Goal: Information Seeking & Learning: Find specific fact

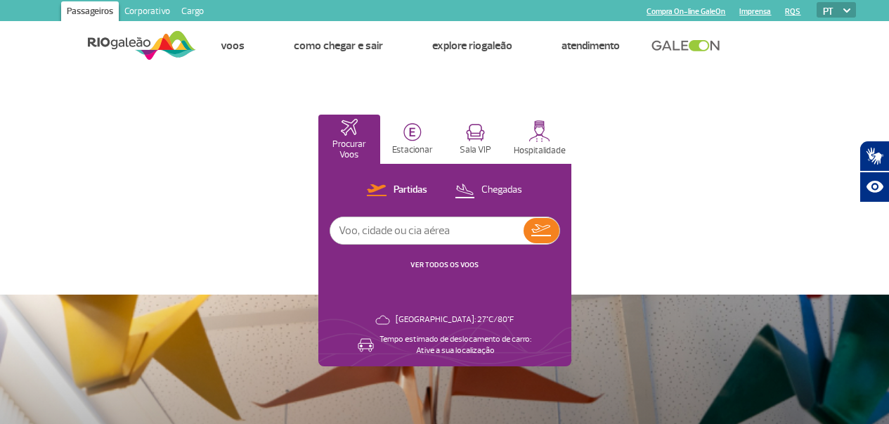
click at [192, 10] on link "Cargo" at bounding box center [193, 12] width 34 height 22
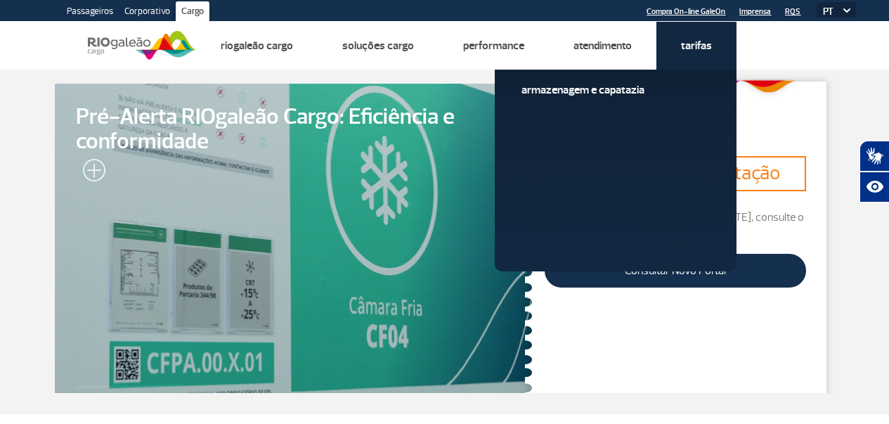
click at [695, 41] on link "Tarifas" at bounding box center [696, 46] width 31 height 14
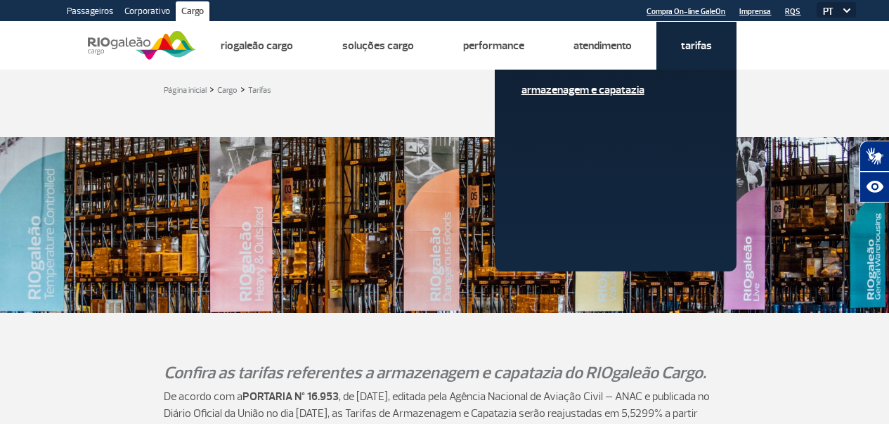
click at [692, 86] on link "Armazenagem e Capatazia" at bounding box center [615, 89] width 188 height 15
click at [600, 86] on link "Armazenagem e Capatazia" at bounding box center [615, 89] width 188 height 15
click at [631, 88] on link "Armazenagem e Capatazia" at bounding box center [615, 89] width 188 height 15
click at [570, 90] on link "Armazenagem e Capatazia" at bounding box center [615, 89] width 188 height 15
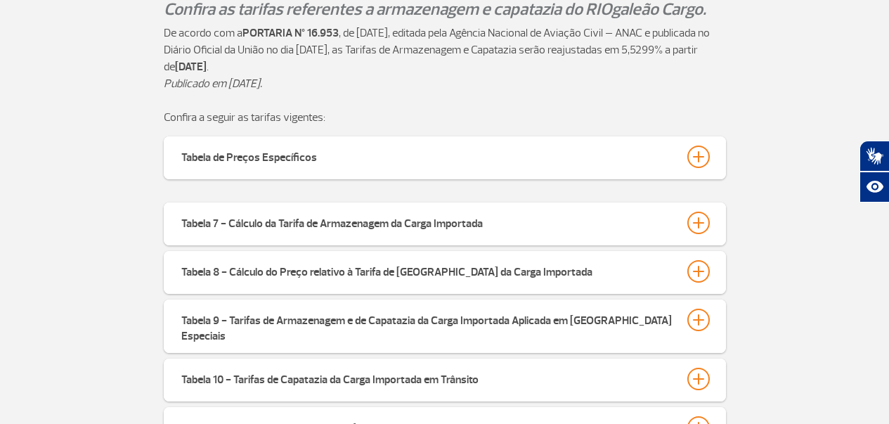
scroll to position [379, 0]
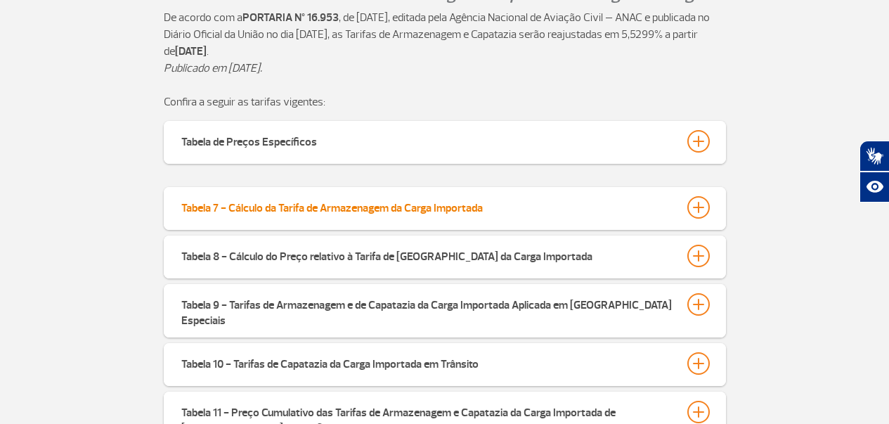
click at [700, 204] on div at bounding box center [698, 207] width 22 height 22
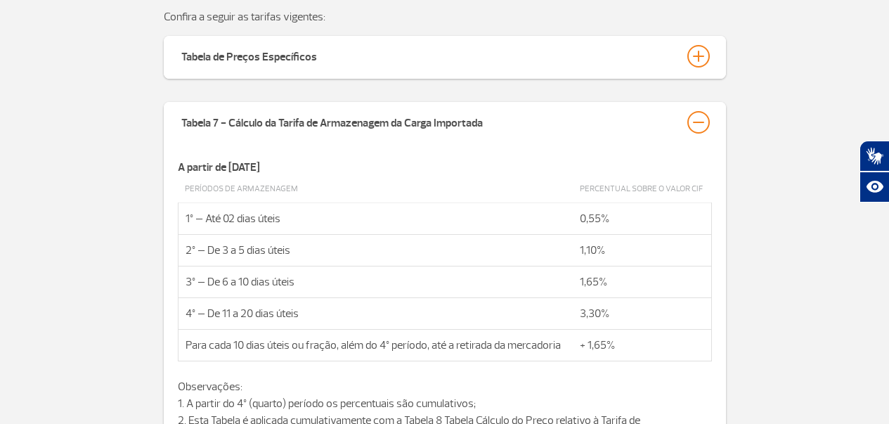
scroll to position [467, 0]
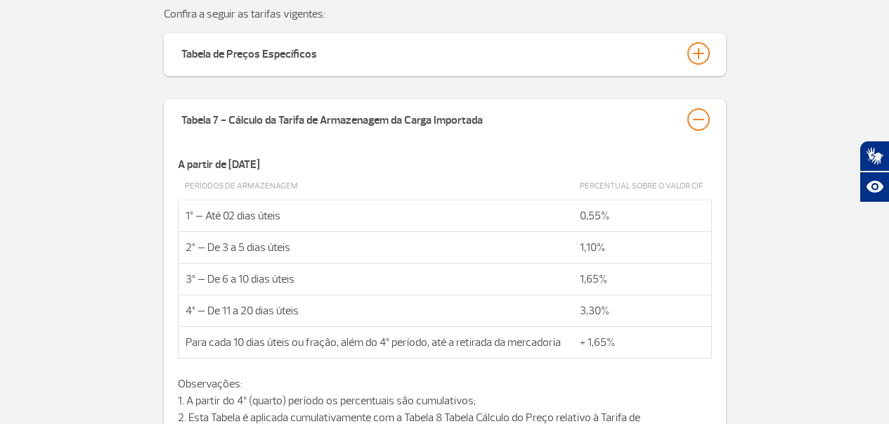
click at [190, 216] on td "1º – Até 02 dias úteis" at bounding box center [375, 216] width 395 height 32
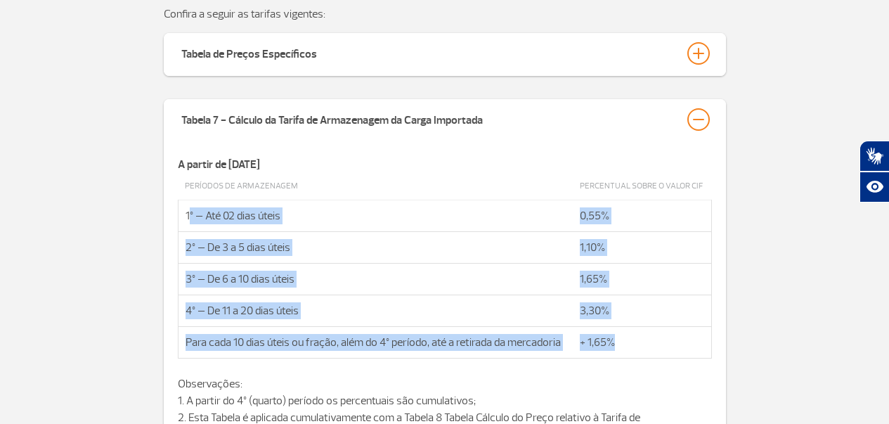
drag, startPoint x: 189, startPoint y: 212, endPoint x: 627, endPoint y: 339, distance: 455.8
click at [624, 343] on tbody "Períodos de Armazenagem Percentual sobre o valor CIF 1º – Até 02 dias úteis 0,5…" at bounding box center [444, 266] width 533 height 186
copy tbody "º – Até 02 dias úteis 0,55% 2º – De 3 a 5 dias úteis 1,10% 3º – De 6 a 10 dias …"
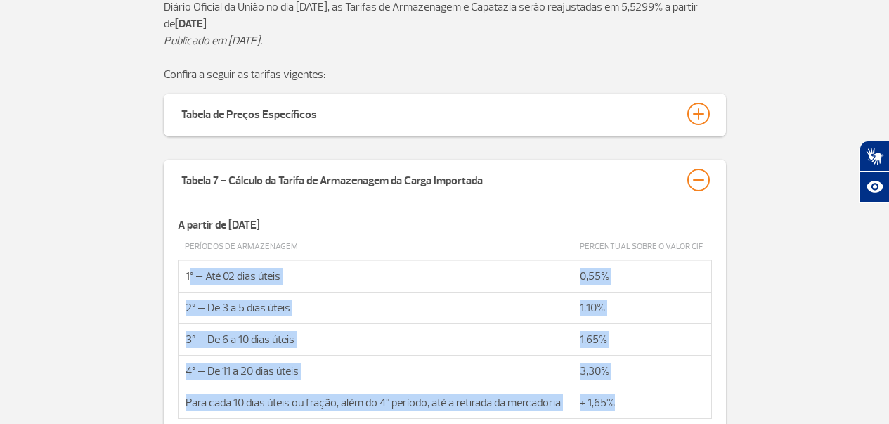
drag, startPoint x: 507, startPoint y: 178, endPoint x: 268, endPoint y: 167, distance: 239.2
click at [318, 174] on button "Tabela 7 - Cálculo da Tarifa de Armazenagem da Carga Importada" at bounding box center [445, 180] width 529 height 24
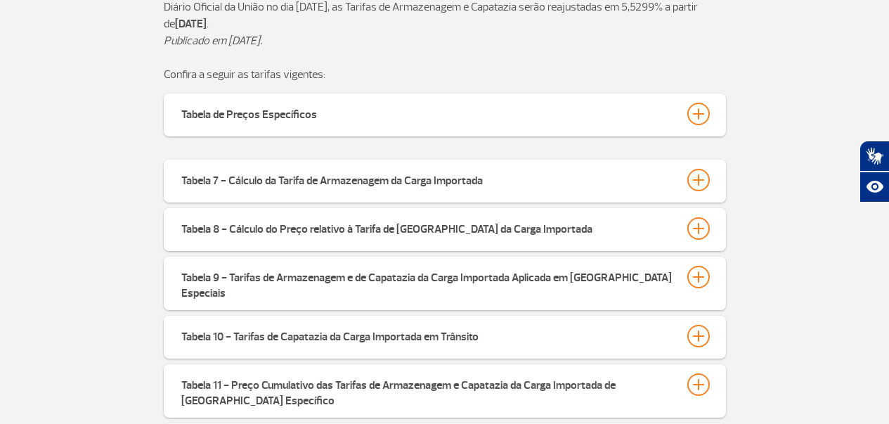
drag, startPoint x: 498, startPoint y: 176, endPoint x: 214, endPoint y: 164, distance: 284.2
click at [270, 171] on button "Tabela 7 - Cálculo da Tarifa de Armazenagem da Carga Importada" at bounding box center [445, 180] width 529 height 24
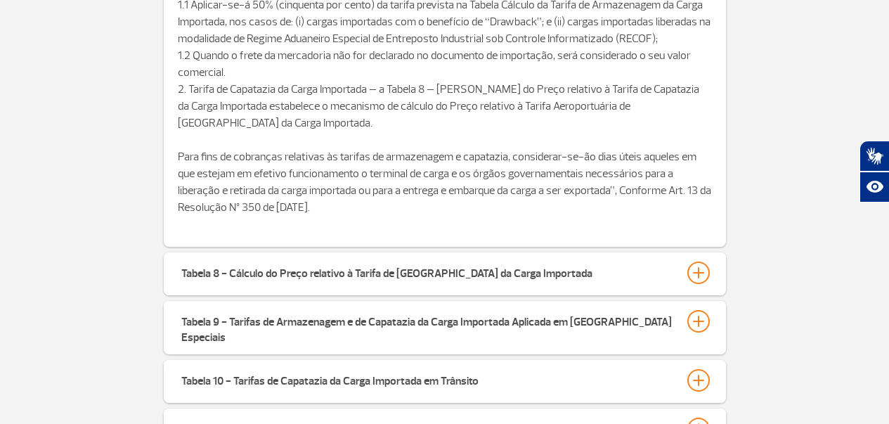
scroll to position [987, 0]
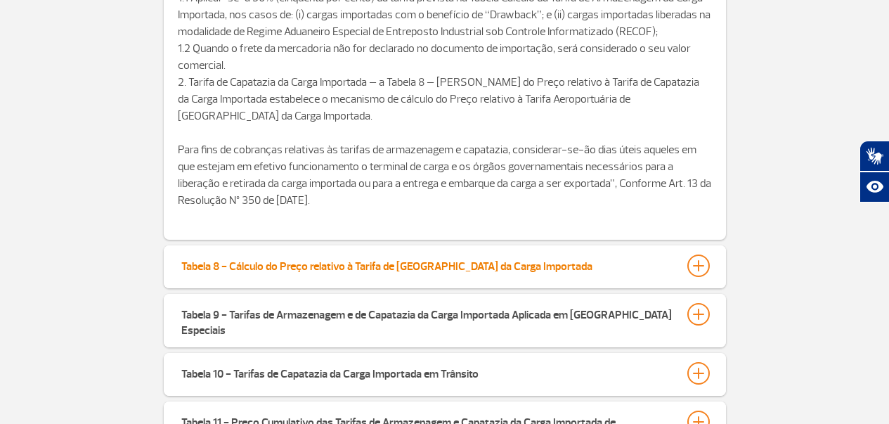
click at [700, 262] on div at bounding box center [698, 265] width 22 height 22
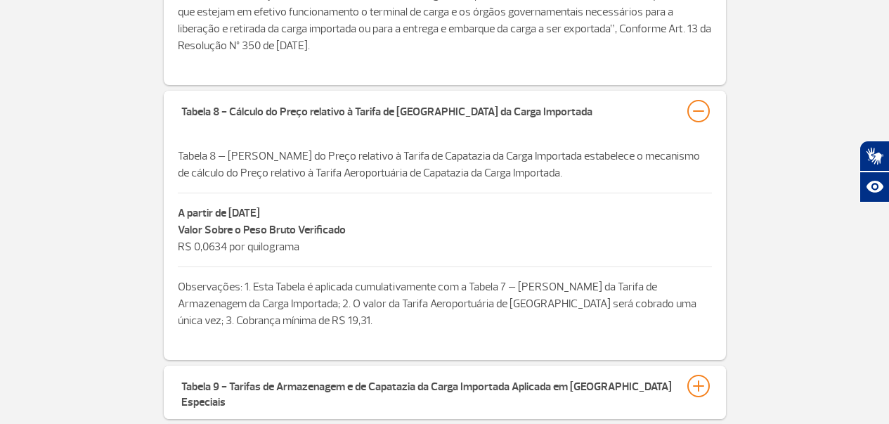
scroll to position [1176, 0]
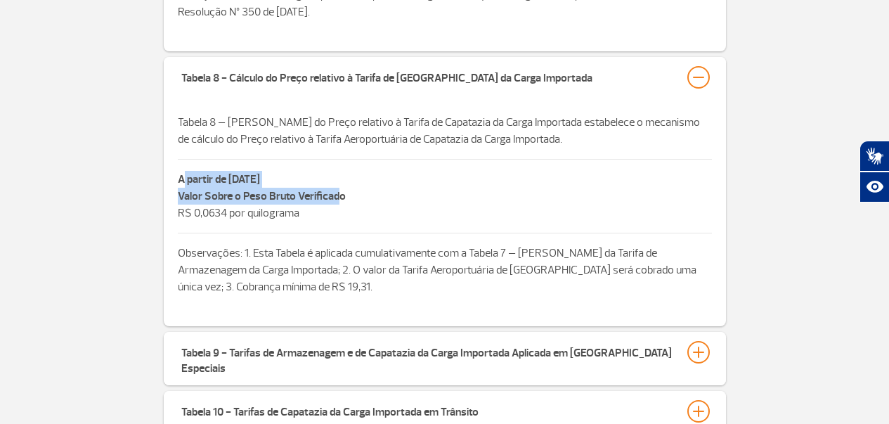
drag, startPoint x: 181, startPoint y: 175, endPoint x: 338, endPoint y: 203, distance: 159.2
click at [339, 203] on div "Tabela 8 – [PERSON_NAME] do Preço relativo à Tarifa de Capatazia da Carga Impor…" at bounding box center [445, 213] width 534 height 198
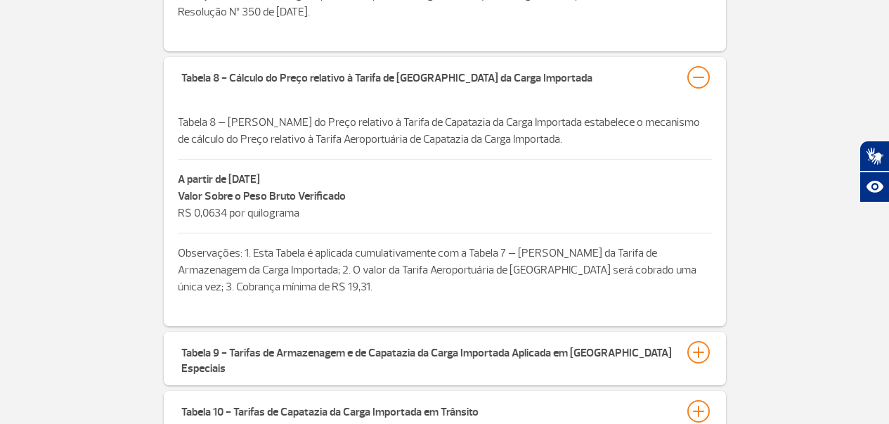
click at [311, 214] on p "Valor Sobre o Peso Bruto Verificado R$ 0,0634 por quilograma" at bounding box center [445, 205] width 534 height 34
drag, startPoint x: 311, startPoint y: 214, endPoint x: 179, endPoint y: 199, distance: 133.7
click at [179, 199] on p "Valor Sobre o Peso Bruto Verificado R$ 0,0634 por quilograma" at bounding box center [445, 205] width 534 height 34
copy p "Valor Sobre o Peso Bruto Verificado R$ 0,0634 por quilograma"
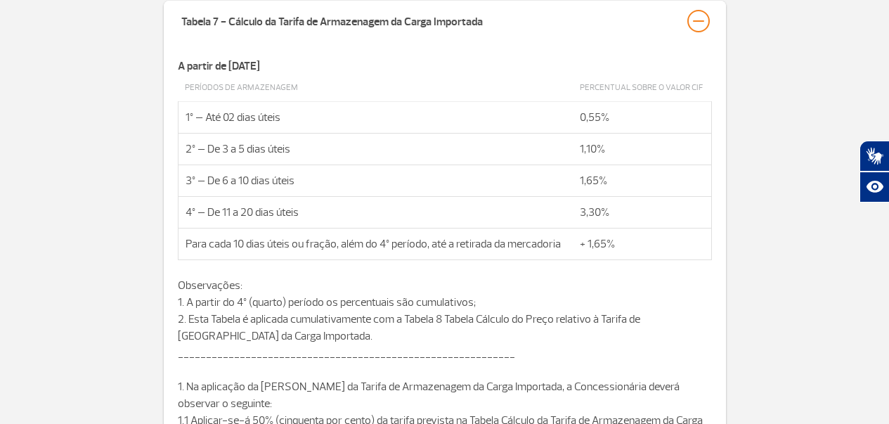
scroll to position [542, 0]
